Goal: Task Accomplishment & Management: Use online tool/utility

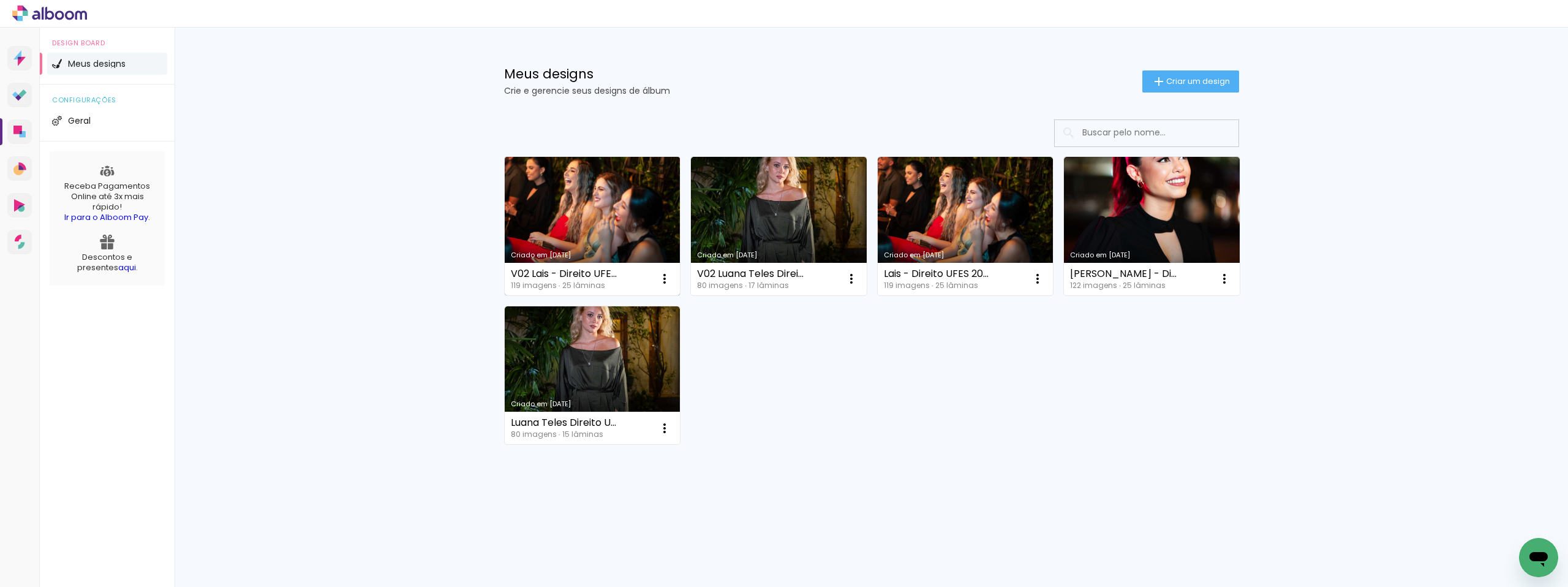
click at [621, 278] on div "V02 Lais - Direito UFES 2024 119 imagens ∙ 25 lâminas Abrir Fazer uma cópia Exc…" at bounding box center [592, 279] width 175 height 32
click at [671, 280] on iron-icon at bounding box center [664, 279] width 15 height 15
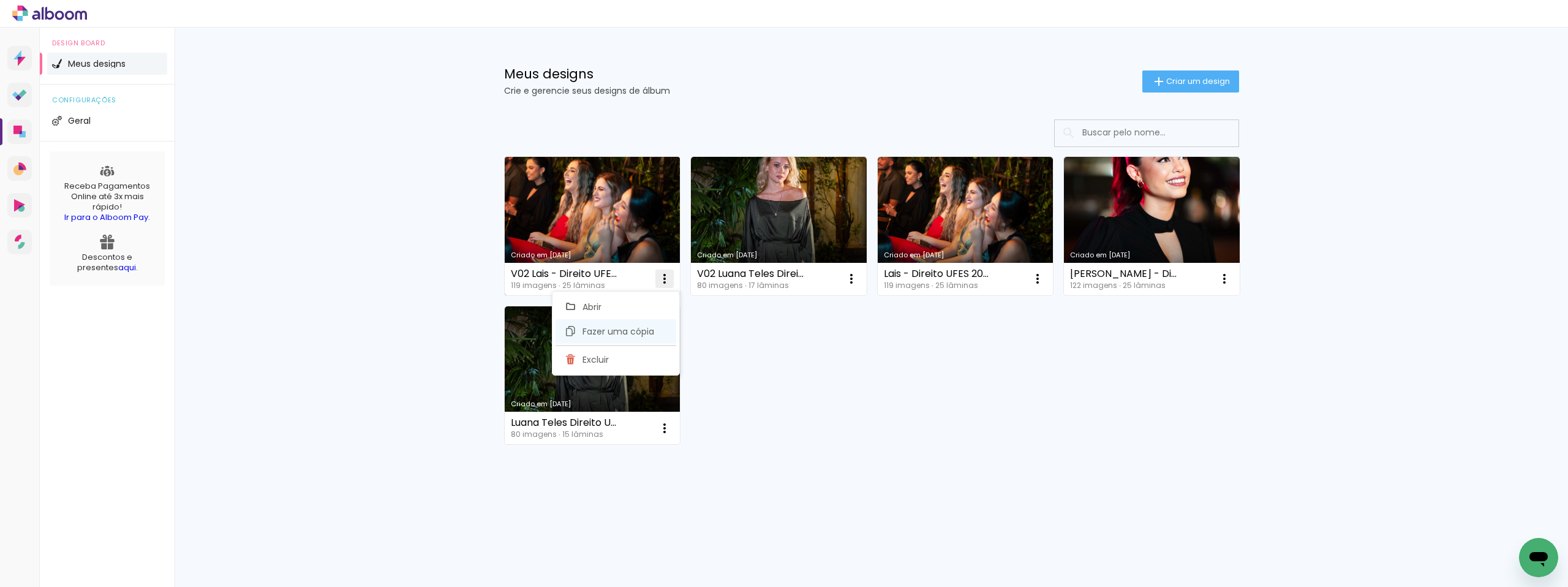
click at [644, 338] on paper-item "Fazer uma cópia" at bounding box center [616, 331] width 121 height 25
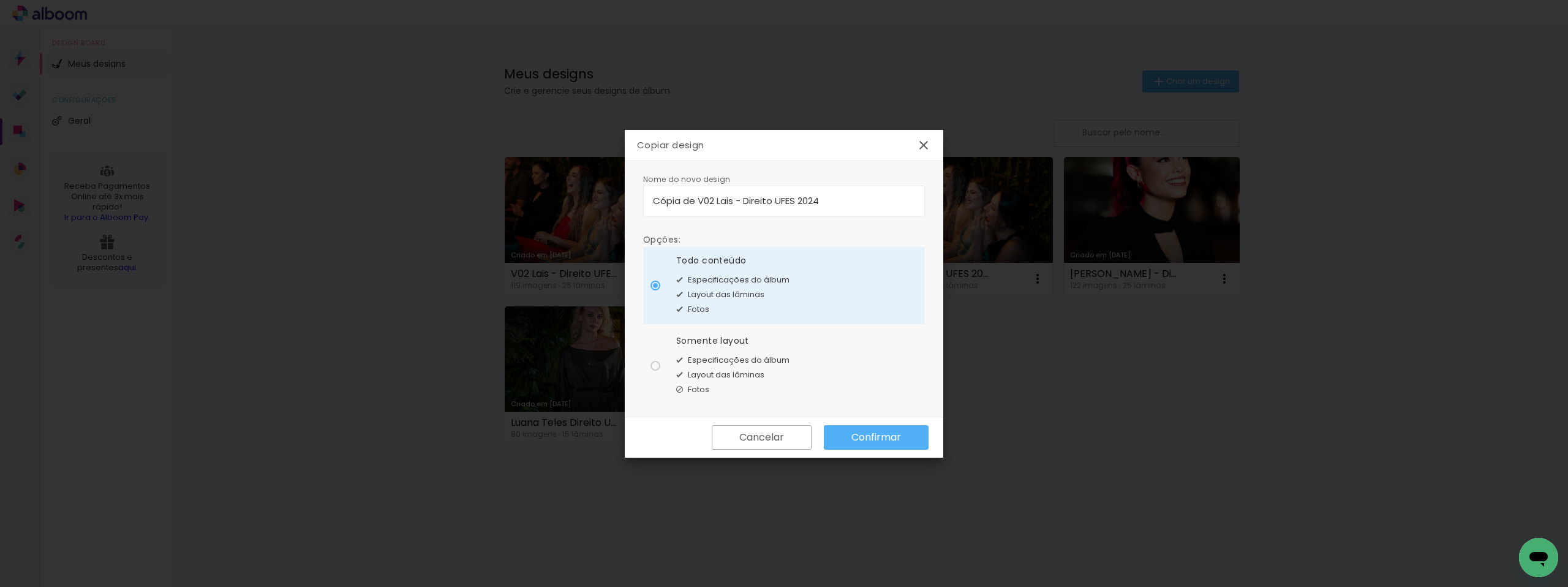
drag, startPoint x: 697, startPoint y: 200, endPoint x: 611, endPoint y: 200, distance: 86.0
click at [611, 200] on body "link( href="../../bower_components/polymer/polymer.html" rel="import" ) picture…" at bounding box center [784, 294] width 1568 height 587
click at [666, 199] on input "V02 Lais - Direito UFES 2024" at bounding box center [784, 200] width 262 height 14
type input "V03 Lais - Direito UFES 2024"
type paper-input "V03 Lais - Direito UFES 2024"
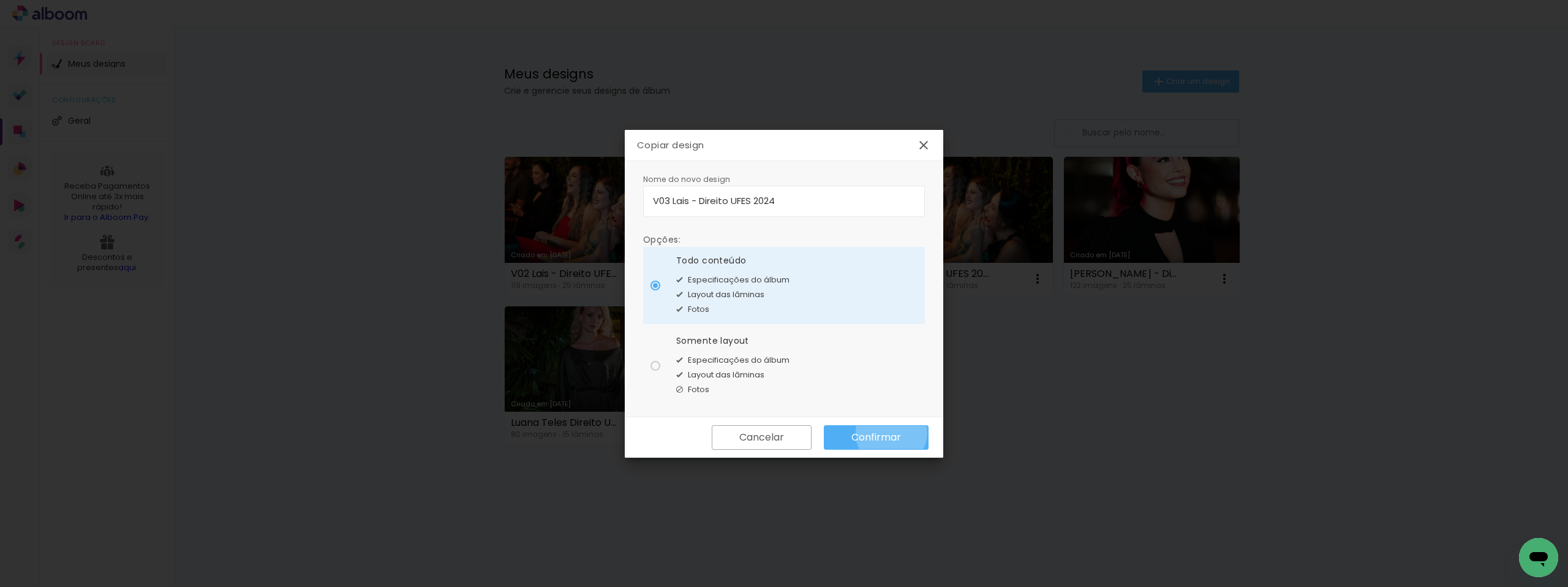
click at [0, 0] on slot "Confirmar" at bounding box center [0, 0] width 0 height 0
